Goal: Obtain resource: Obtain resource

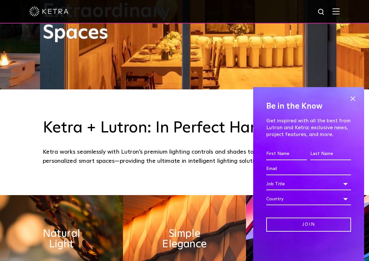
scroll to position [176, 0]
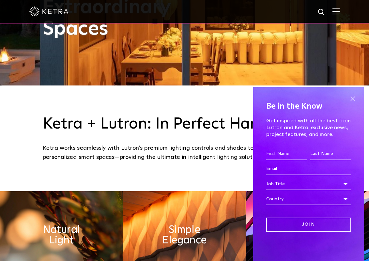
click at [353, 99] on span at bounding box center [353, 99] width 10 height 10
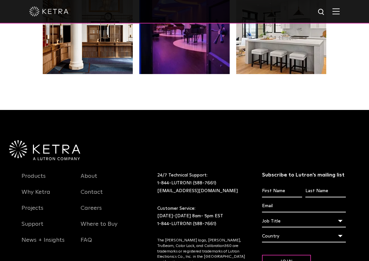
scroll to position [1201, 0]
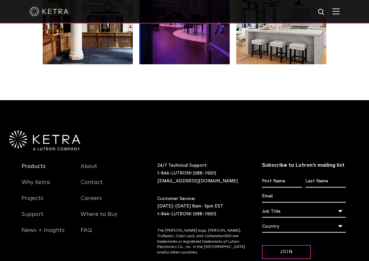
click at [38, 165] on link "Products" at bounding box center [34, 170] width 24 height 15
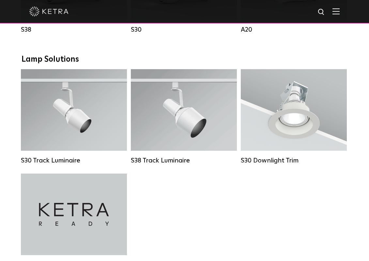
scroll to position [571, 0]
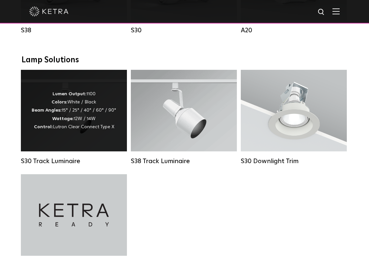
click at [82, 129] on span "Lutron Clear Connect Type X" at bounding box center [83, 127] width 61 height 5
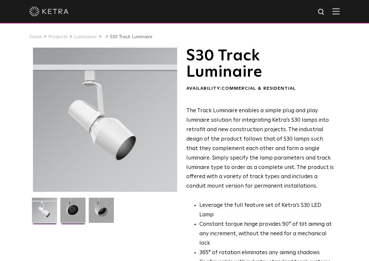
click at [76, 209] on img at bounding box center [72, 213] width 25 height 30
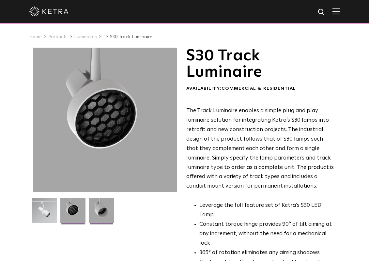
click at [101, 210] on img at bounding box center [101, 213] width 25 height 30
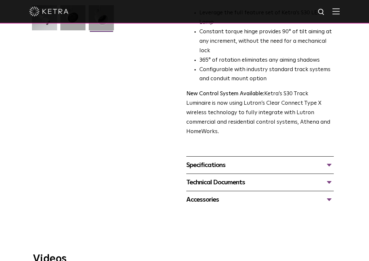
scroll to position [192, 0]
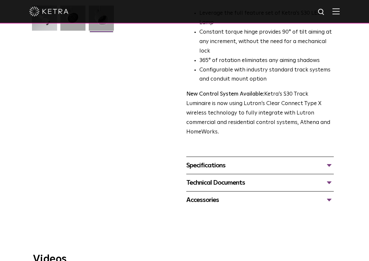
click at [314, 160] on div "Specifications" at bounding box center [259, 165] width 147 height 10
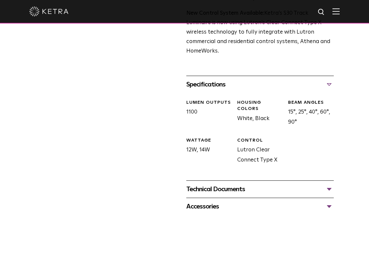
scroll to position [283, 0]
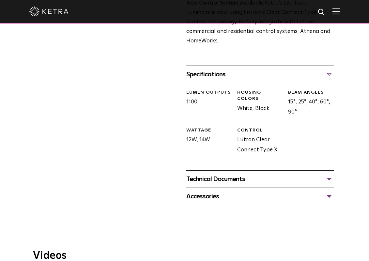
click at [293, 174] on div "Technical Documents" at bounding box center [259, 179] width 147 height 10
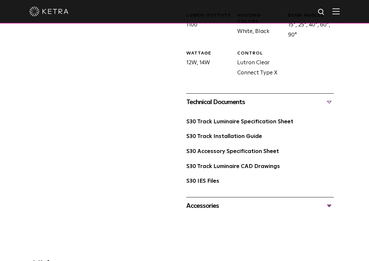
scroll to position [367, 0]
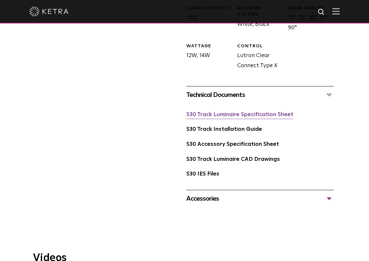
click at [248, 112] on link "S30 Track Luminaire Specification Sheet" at bounding box center [239, 115] width 107 height 6
